Goal: Task Accomplishment & Management: Manage account settings

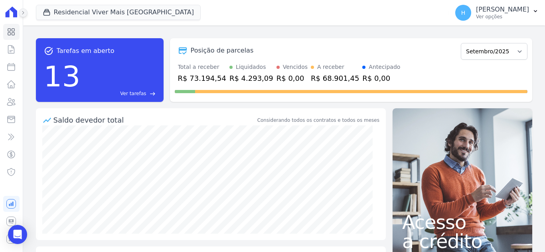
click at [22, 14] on icon at bounding box center [23, 12] width 2 height 3
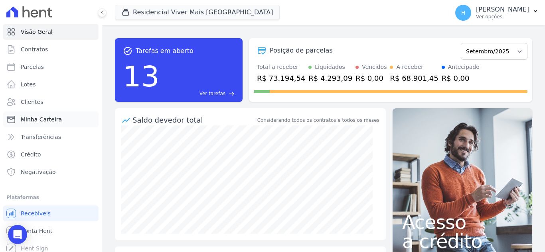
click at [43, 118] on span "Minha Carteira" at bounding box center [41, 120] width 41 height 8
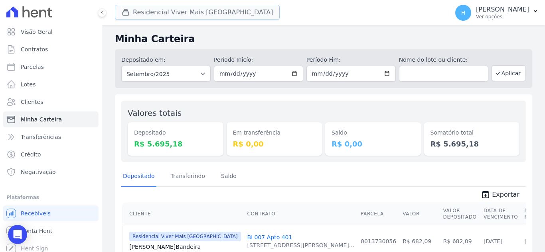
click at [134, 17] on button "Residencial Viver Mais [GEOGRAPHIC_DATA]" at bounding box center [197, 12] width 165 height 15
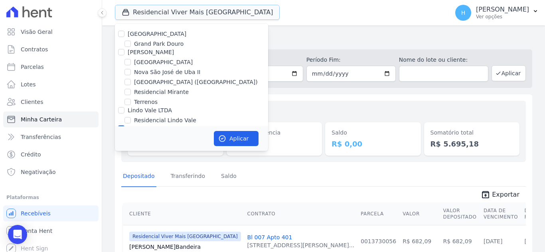
scroll to position [23, 0]
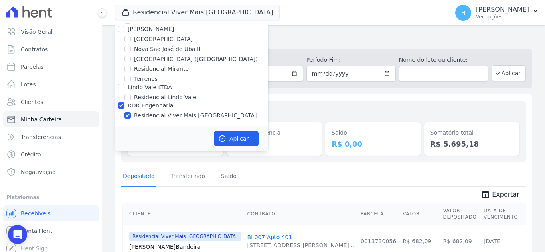
click at [120, 110] on div "RDR Engenharia" at bounding box center [191, 106] width 153 height 8
click at [120, 109] on div at bounding box center [121, 106] width 6 height 8
click at [119, 108] on input "RDR Engenharia" at bounding box center [121, 105] width 6 height 6
checkbox input "false"
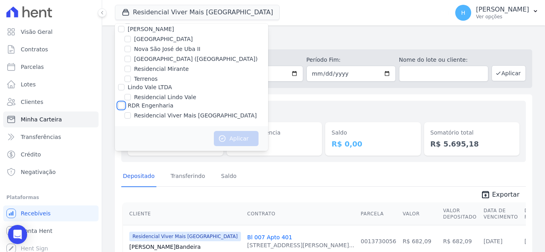
scroll to position [0, 0]
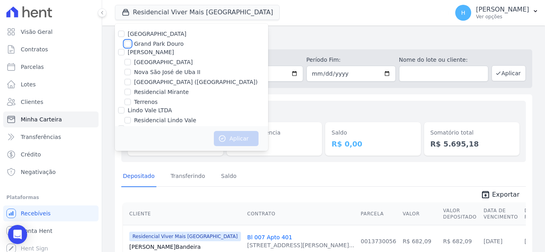
click at [126, 43] on input "Grand Park Douro" at bounding box center [127, 44] width 6 height 6
checkbox input "true"
click at [232, 138] on button "Aplicar" at bounding box center [236, 138] width 45 height 15
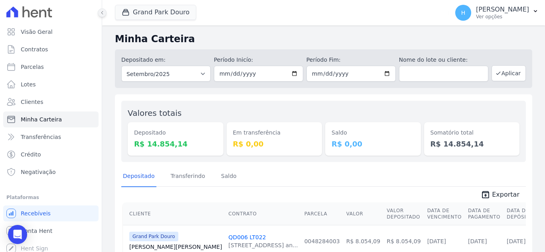
click at [104, 10] on button at bounding box center [102, 12] width 9 height 9
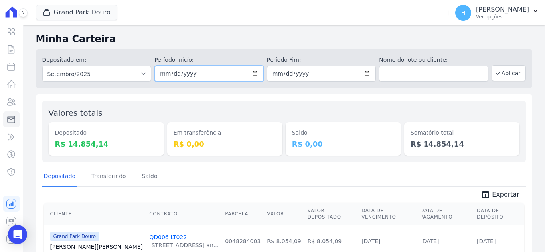
click at [254, 73] on input "[DATE]" at bounding box center [208, 74] width 109 height 16
type input "[DATE]"
click at [361, 73] on input "[DATE]" at bounding box center [321, 74] width 109 height 16
type input "[DATE]"
click at [339, 123] on div "Saldo R$ 0,00" at bounding box center [343, 139] width 115 height 34
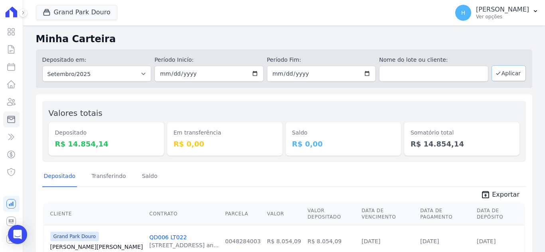
click at [503, 73] on button "Aplicar" at bounding box center [508, 73] width 34 height 16
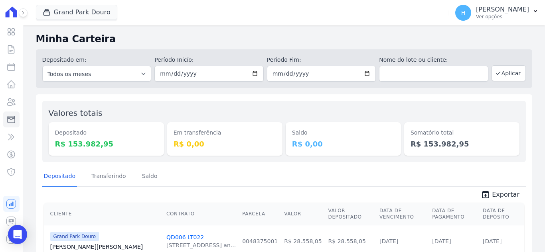
scroll to position [40, 0]
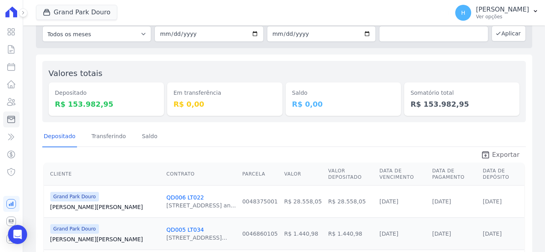
click at [508, 157] on span "Exportar" at bounding box center [506, 155] width 28 height 10
